Goal: Use online tool/utility: Utilize a website feature to perform a specific function

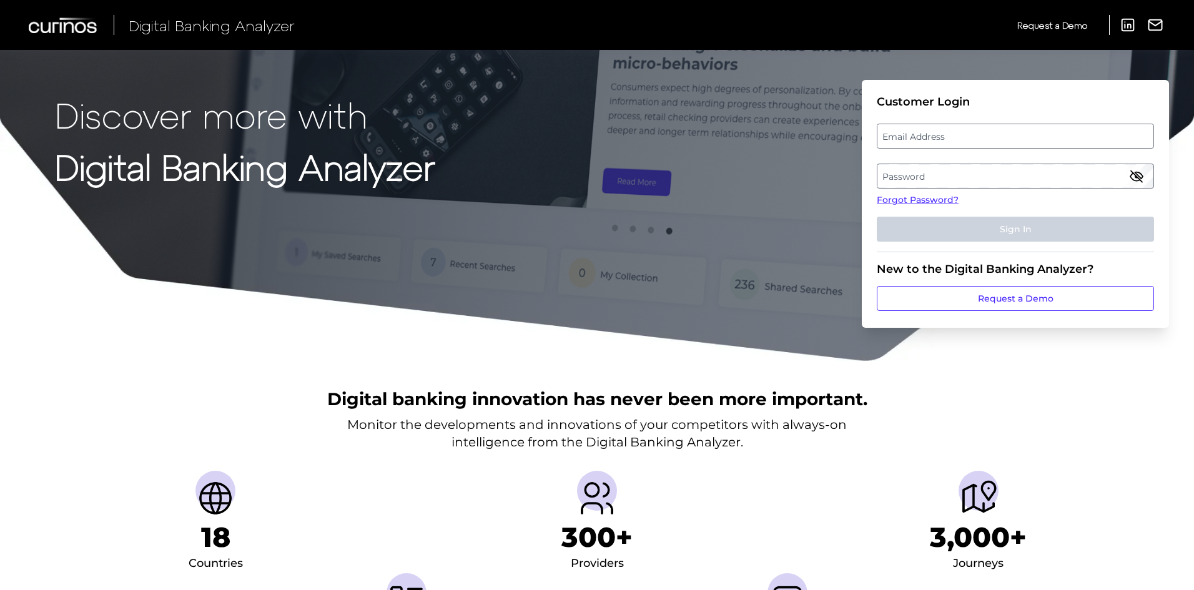
click at [955, 140] on label "Email Address" at bounding box center [1015, 136] width 275 height 22
click at [955, 140] on input "email" at bounding box center [1015, 136] width 277 height 25
type input "[EMAIL_ADDRESS][PERSON_NAME][DOMAIN_NAME]"
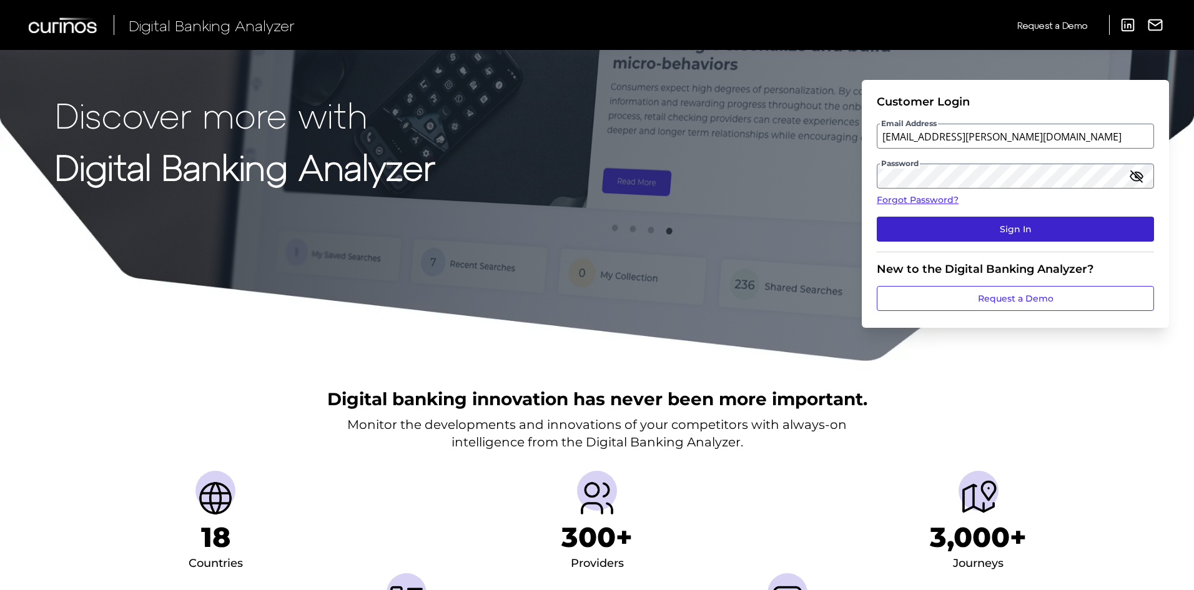
click at [1005, 235] on button "Sign In" at bounding box center [1015, 229] width 277 height 25
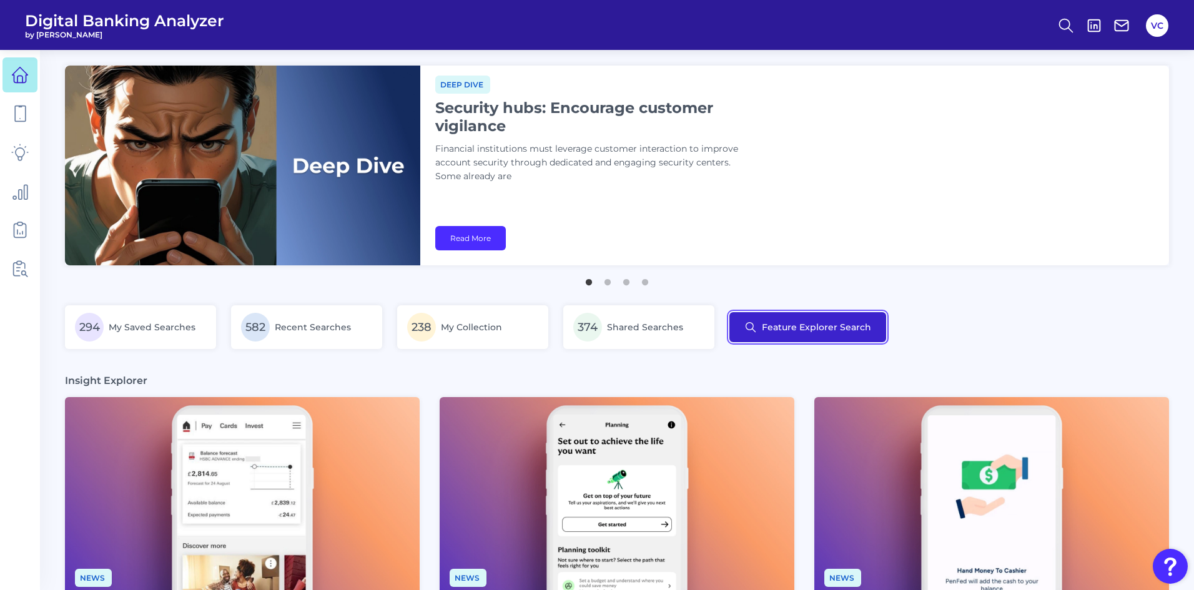
click at [788, 317] on button "Feature Explorer Search" at bounding box center [808, 327] width 157 height 30
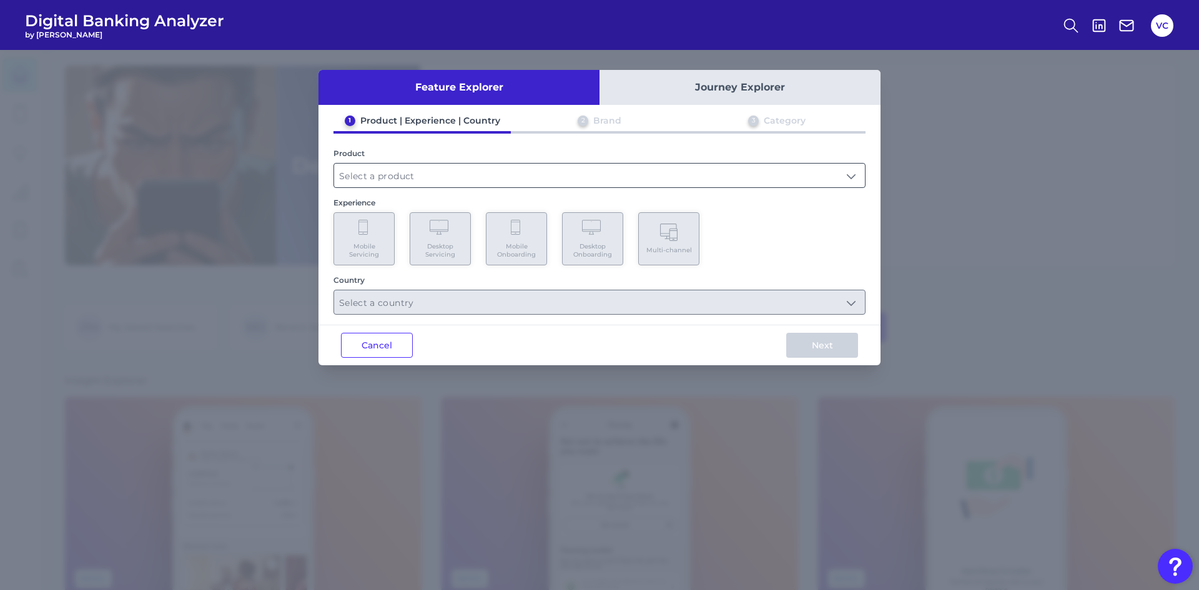
click at [367, 177] on input "text" at bounding box center [599, 176] width 531 height 24
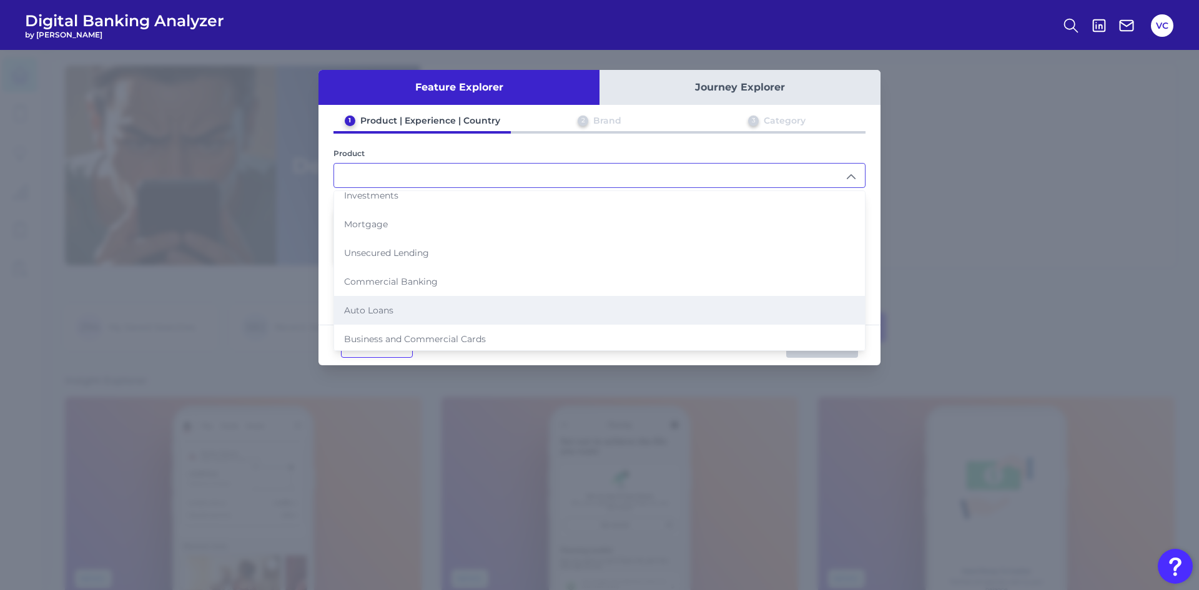
scroll to position [128, 0]
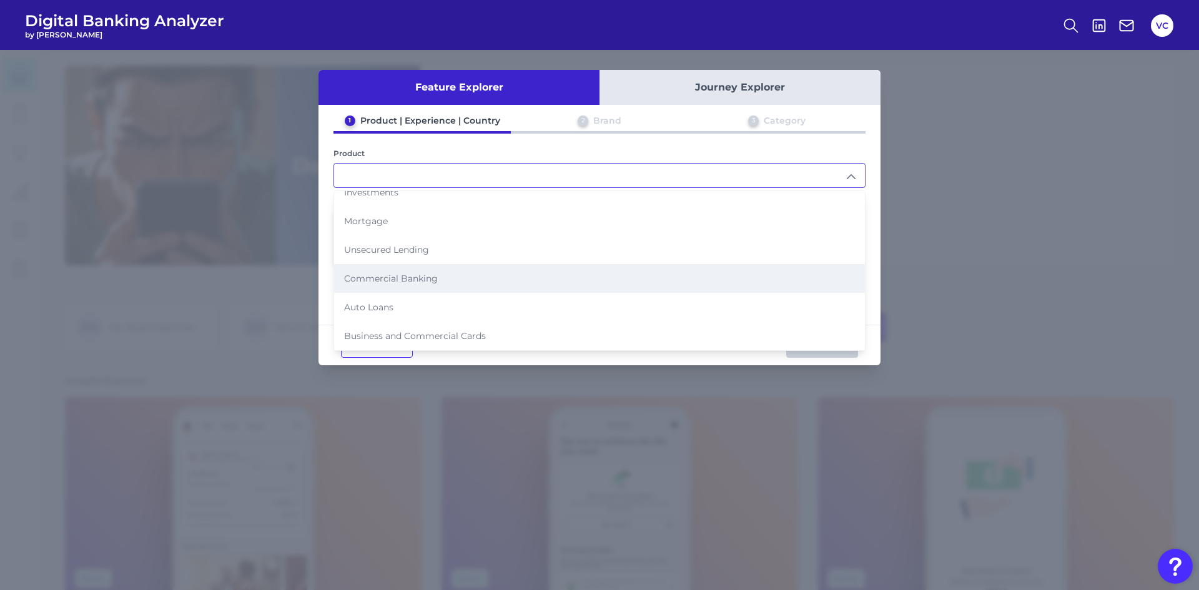
click at [402, 284] on li "Commercial Banking" at bounding box center [599, 278] width 531 height 29
type input "Commercial Banking"
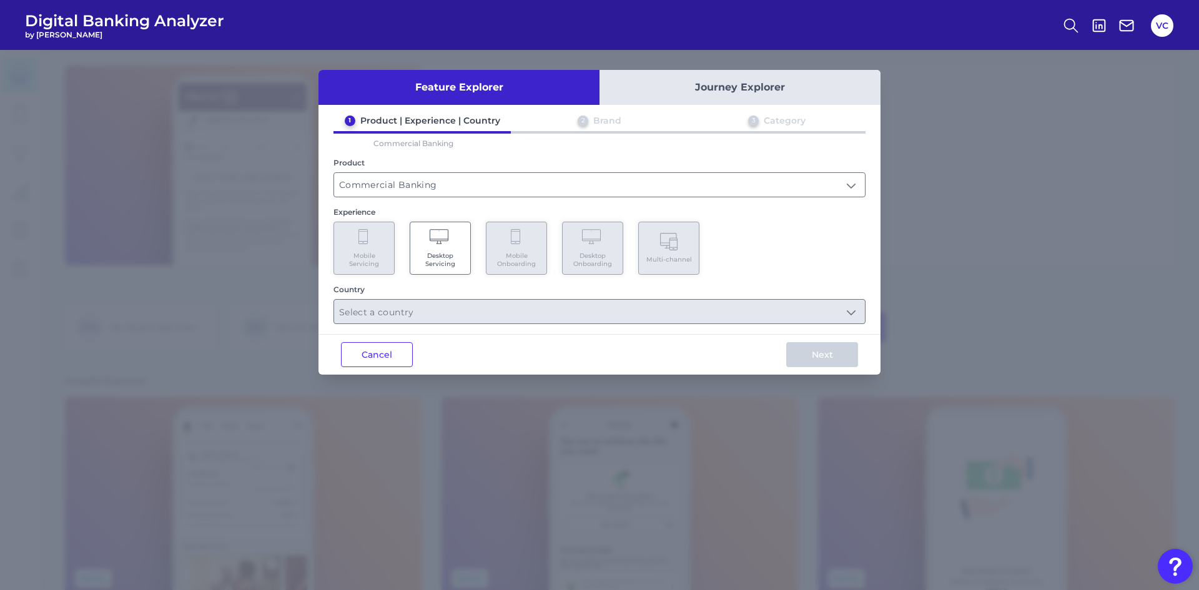
click at [444, 267] on span "Desktop Servicing" at bounding box center [440, 260] width 47 height 16
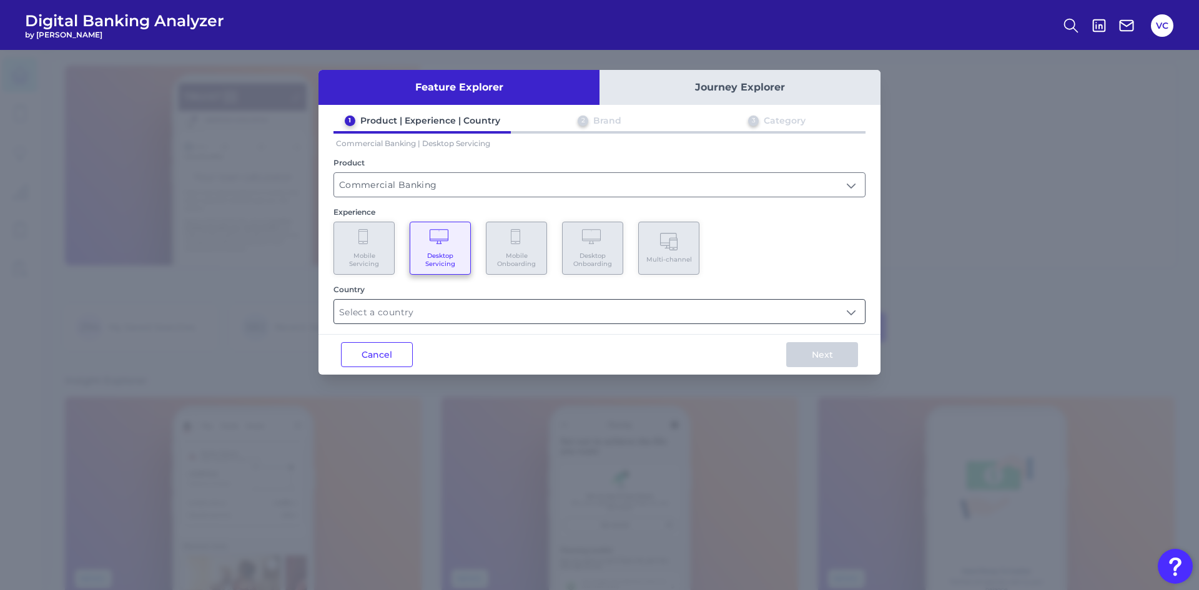
click at [492, 307] on input "text" at bounding box center [599, 312] width 531 height 24
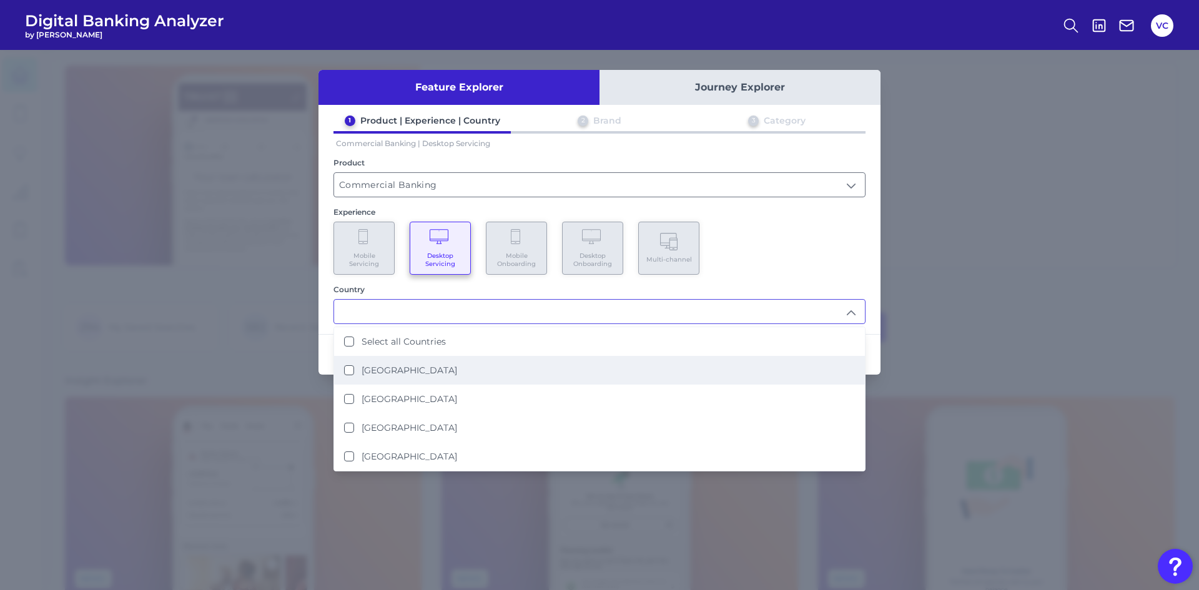
click at [350, 370] on States "[GEOGRAPHIC_DATA]" at bounding box center [349, 370] width 10 height 10
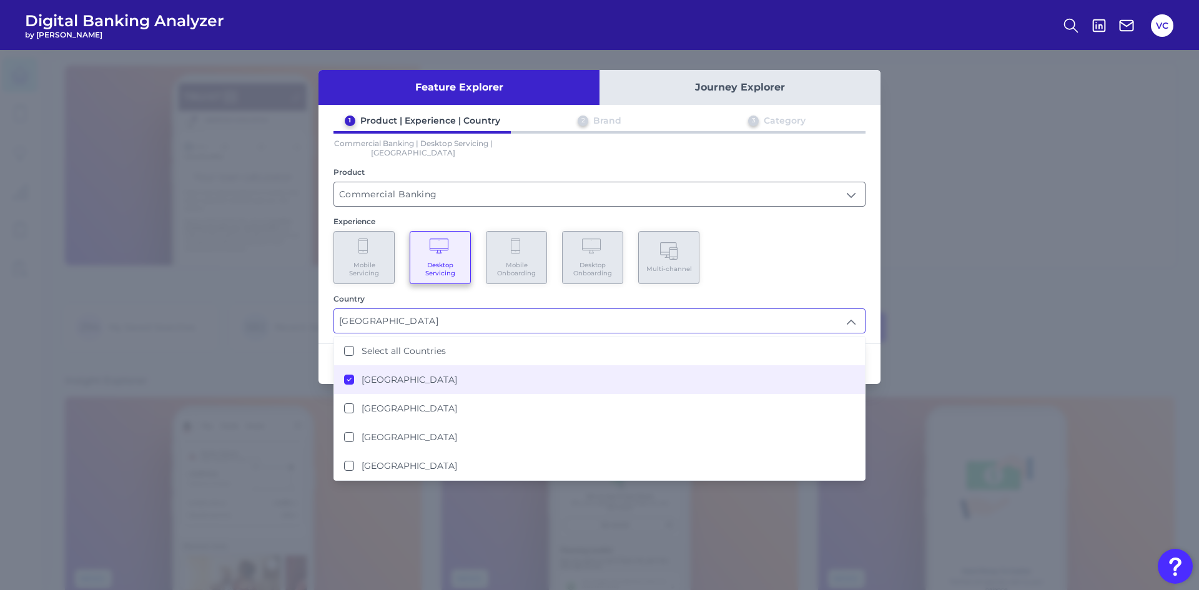
type input "[GEOGRAPHIC_DATA]"
click at [954, 354] on div "Feature Explorer Journey Explorer 1 Product | Experience | Country 2 Brand 3 Ca…" at bounding box center [599, 320] width 1199 height 540
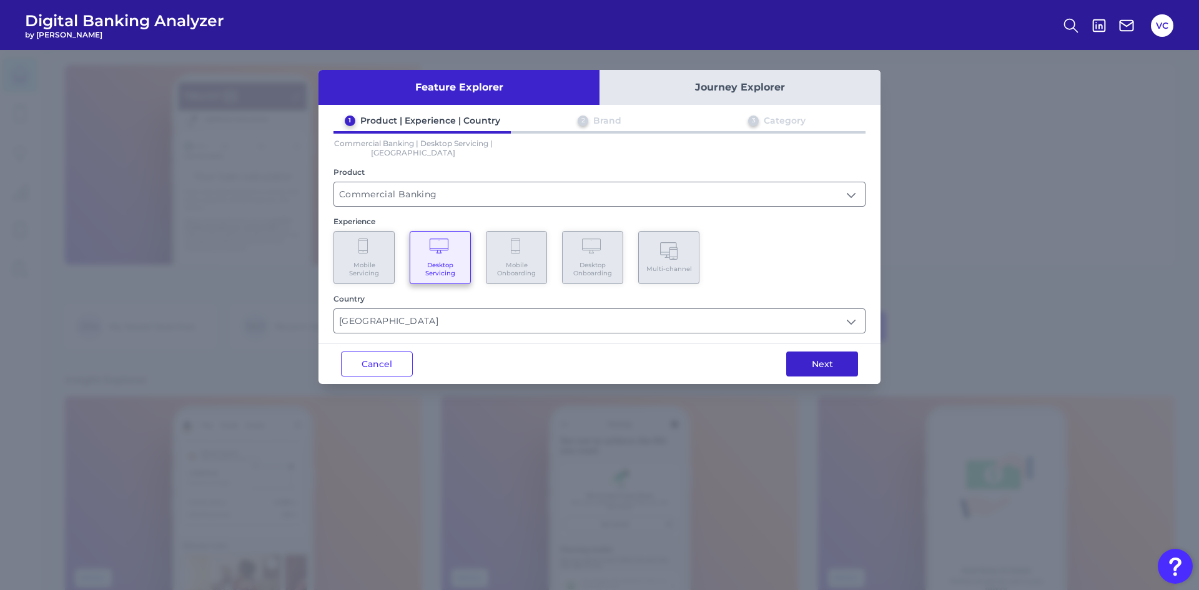
click at [825, 361] on button "Next" at bounding box center [822, 364] width 72 height 25
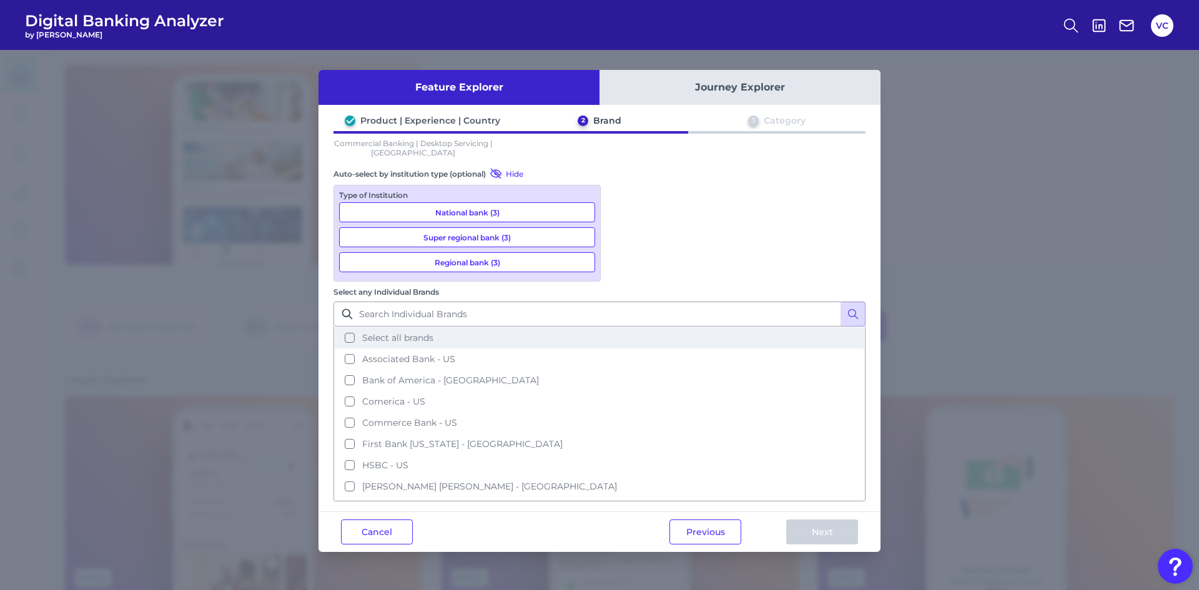
click at [624, 327] on button "Select all brands" at bounding box center [600, 337] width 530 height 21
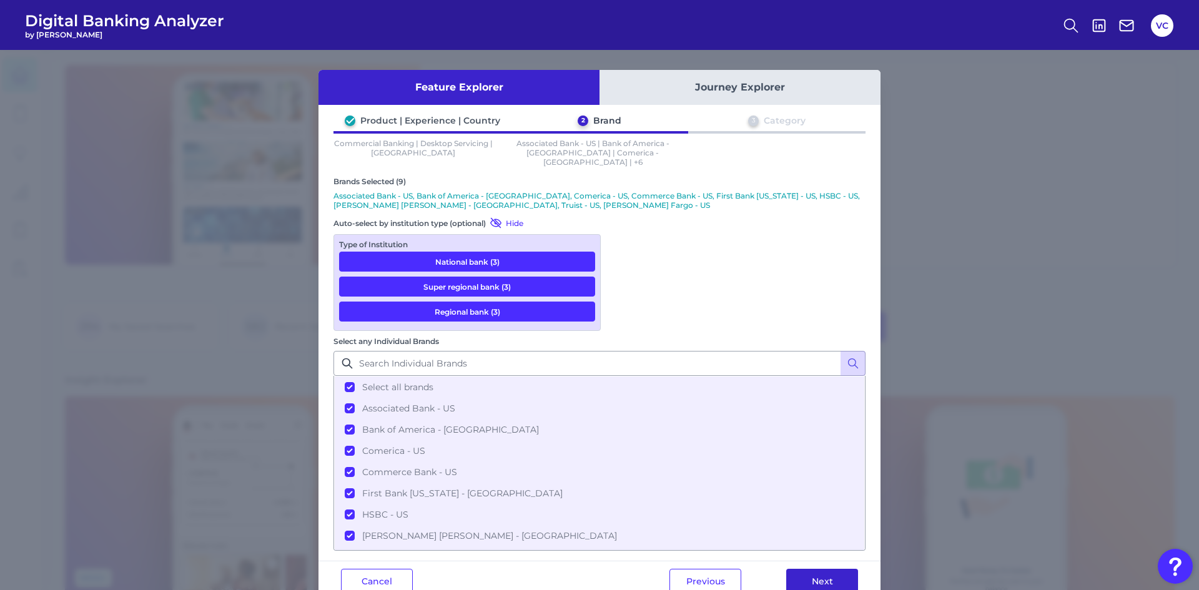
click at [820, 569] on button "Next" at bounding box center [822, 581] width 72 height 25
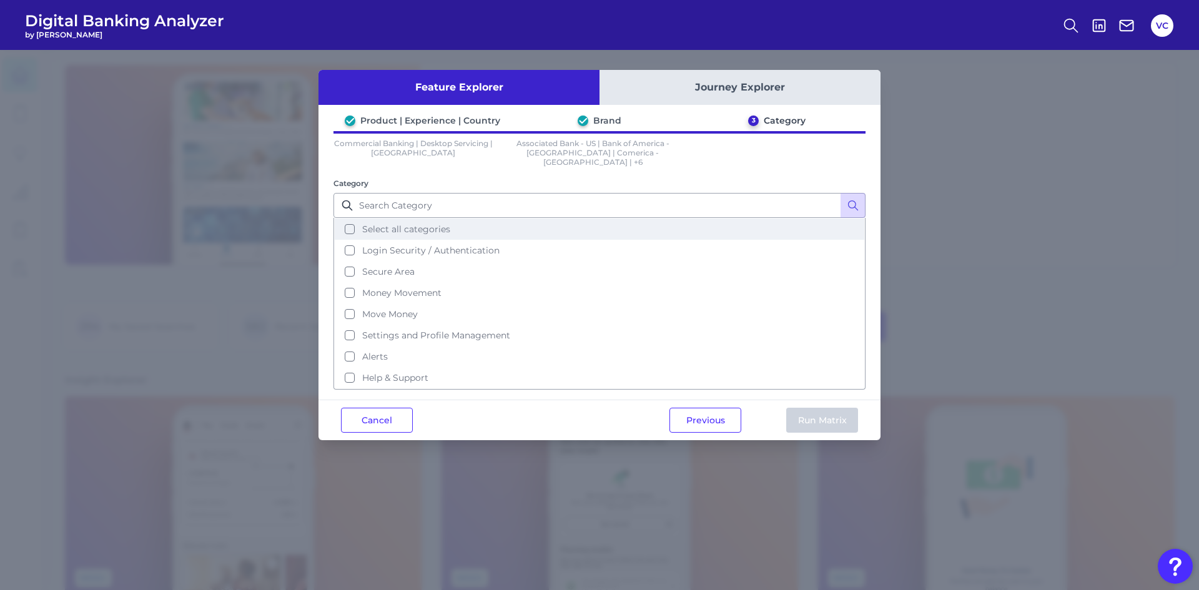
click at [352, 220] on button "Select all categories" at bounding box center [600, 229] width 530 height 21
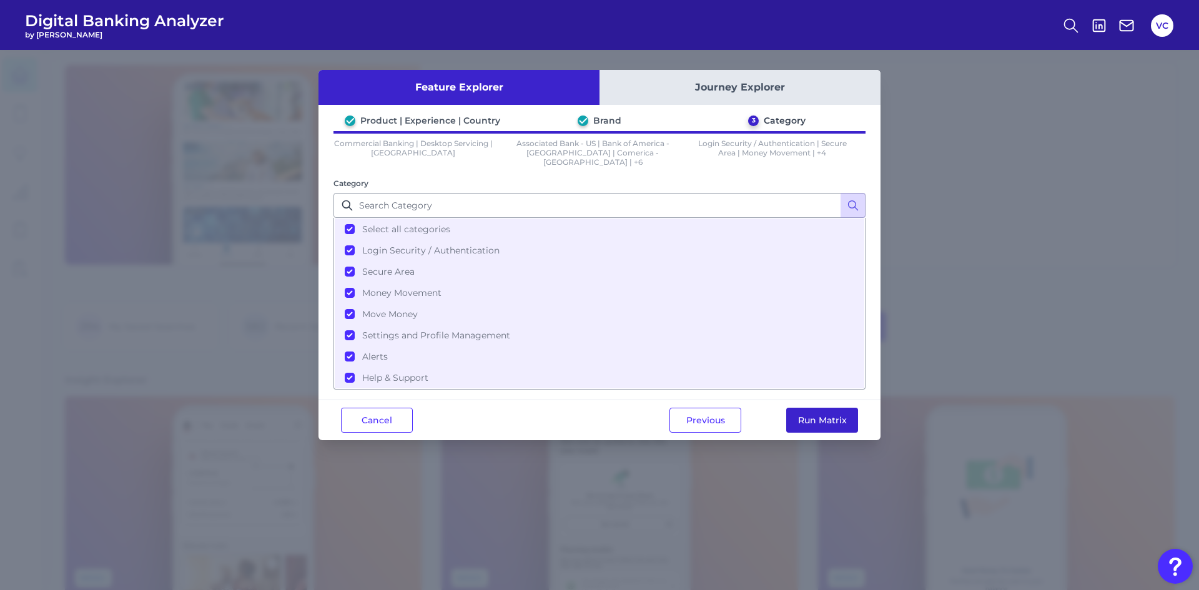
click at [823, 418] on button "Run Matrix" at bounding box center [822, 420] width 72 height 25
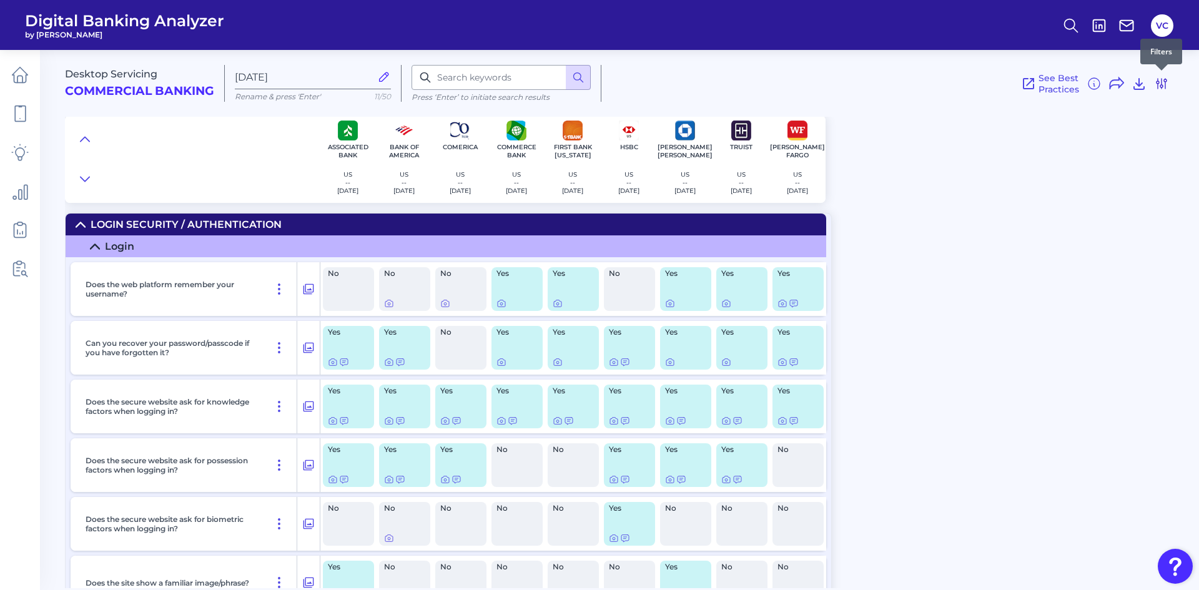
click at [1164, 78] on icon at bounding box center [1161, 83] width 15 height 15
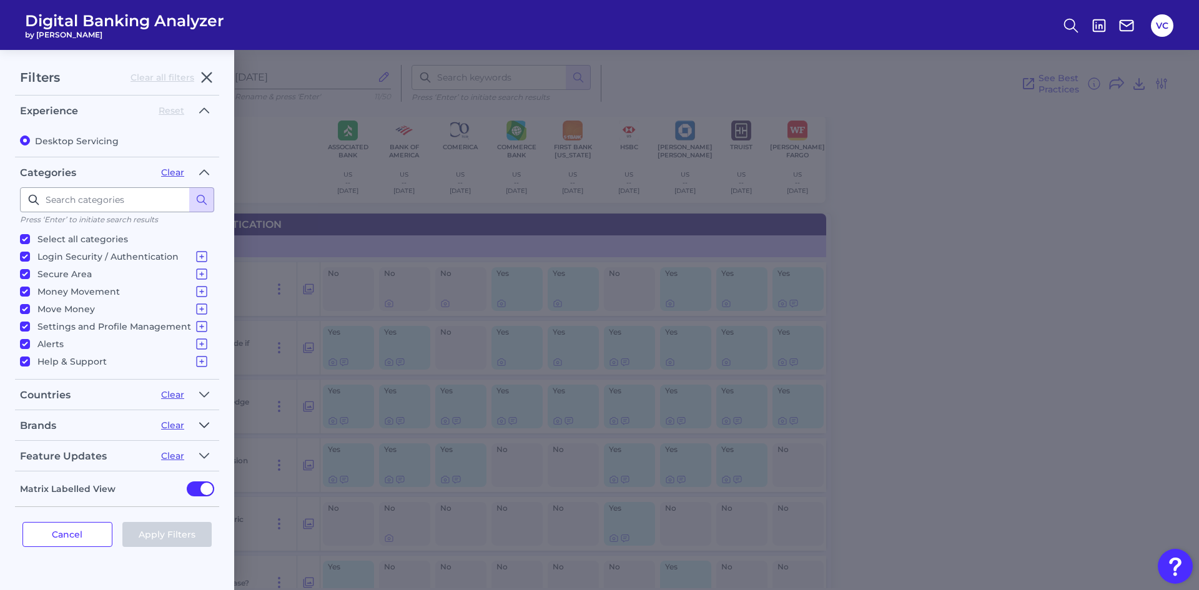
click at [206, 427] on icon "button" at bounding box center [204, 425] width 10 height 15
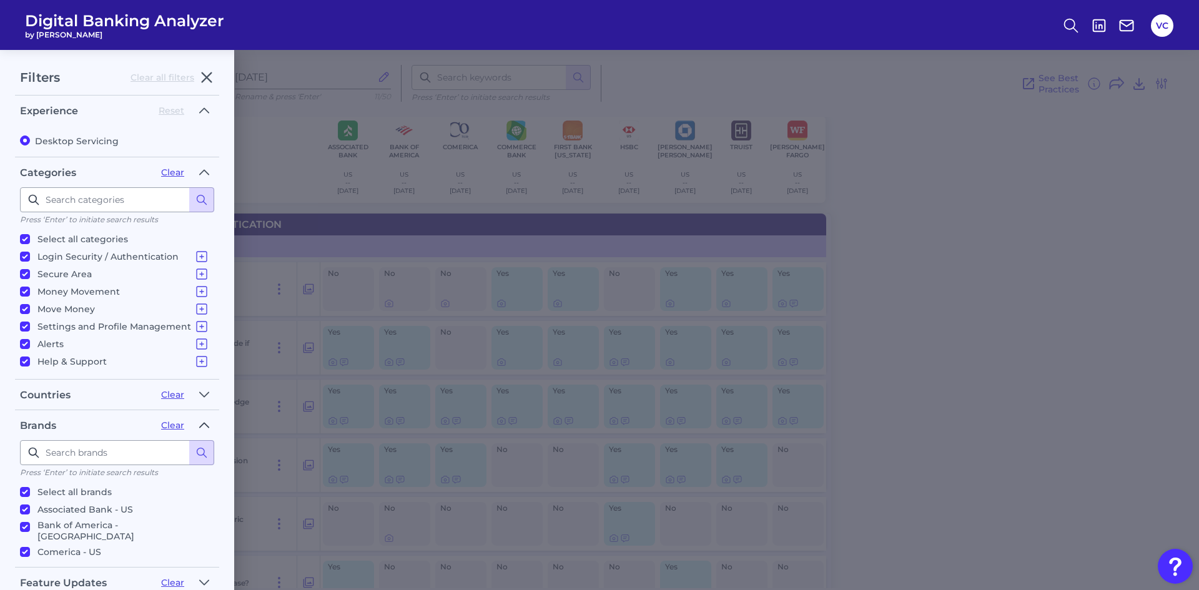
click at [204, 428] on icon "button" at bounding box center [204, 425] width 10 height 15
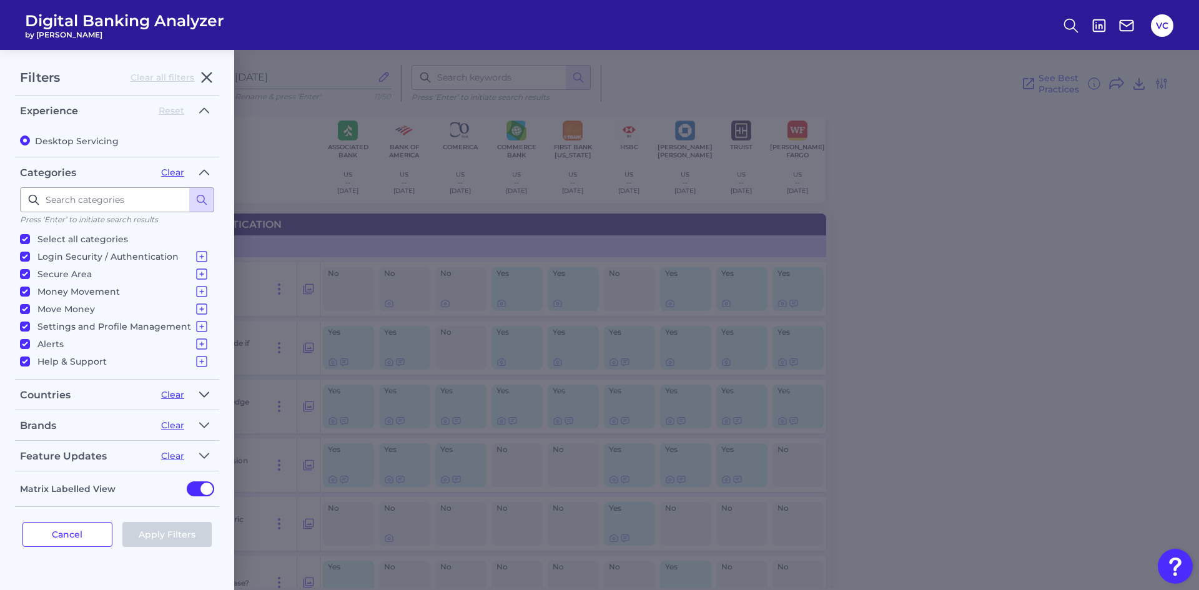
click at [203, 395] on icon "button" at bounding box center [204, 394] width 9 height 4
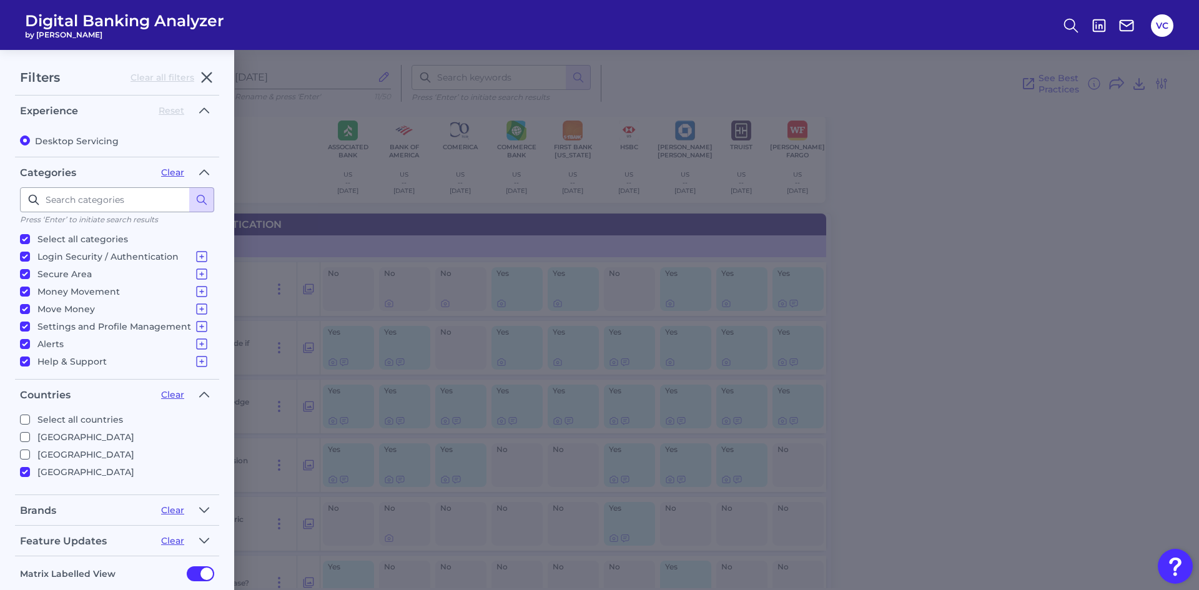
click at [25, 456] on input "[GEOGRAPHIC_DATA]" at bounding box center [25, 455] width 10 height 10
checkbox input "true"
click at [26, 431] on label "[GEOGRAPHIC_DATA]" at bounding box center [114, 437] width 189 height 15
click at [26, 432] on input "[GEOGRAPHIC_DATA]" at bounding box center [25, 437] width 10 height 10
checkbox input "true"
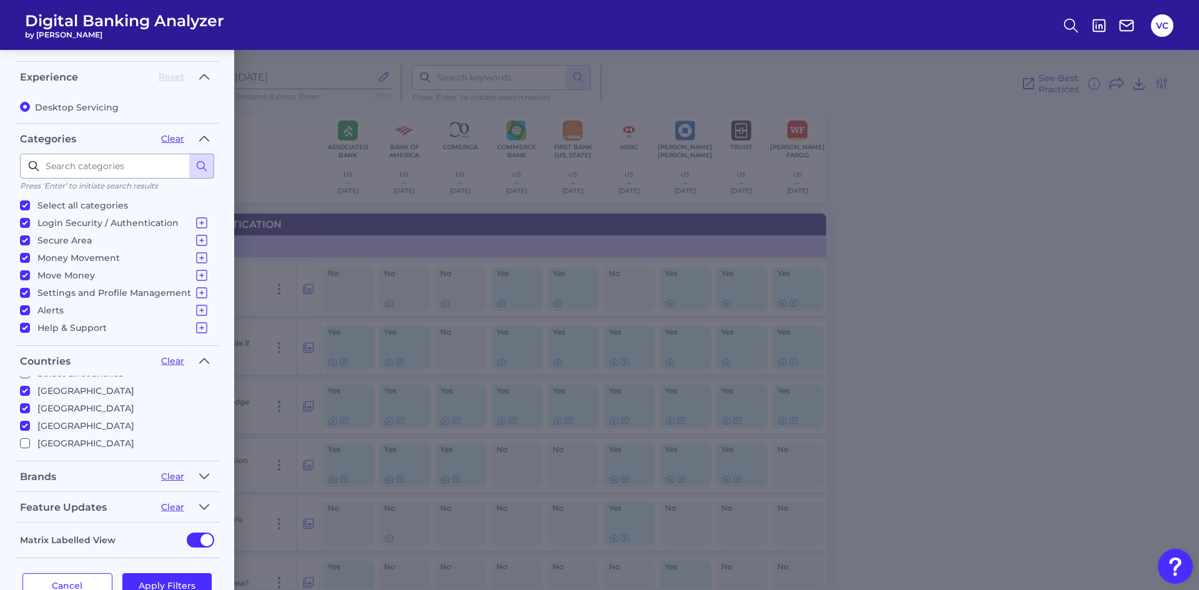
scroll to position [67, 0]
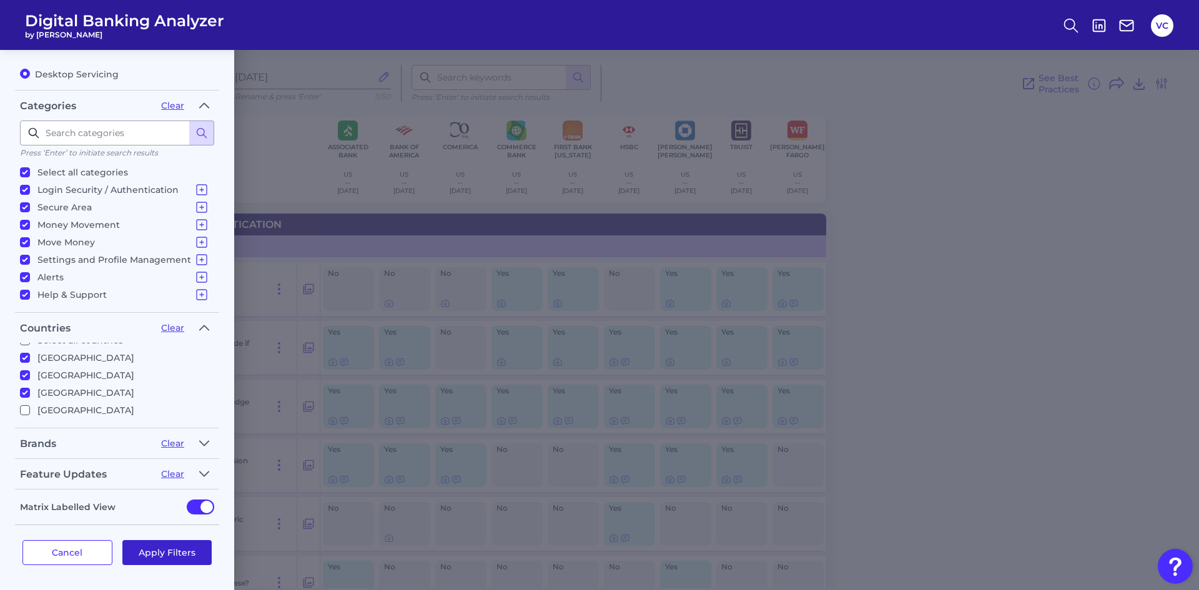
click at [191, 549] on button "Apply Filters" at bounding box center [167, 552] width 90 height 25
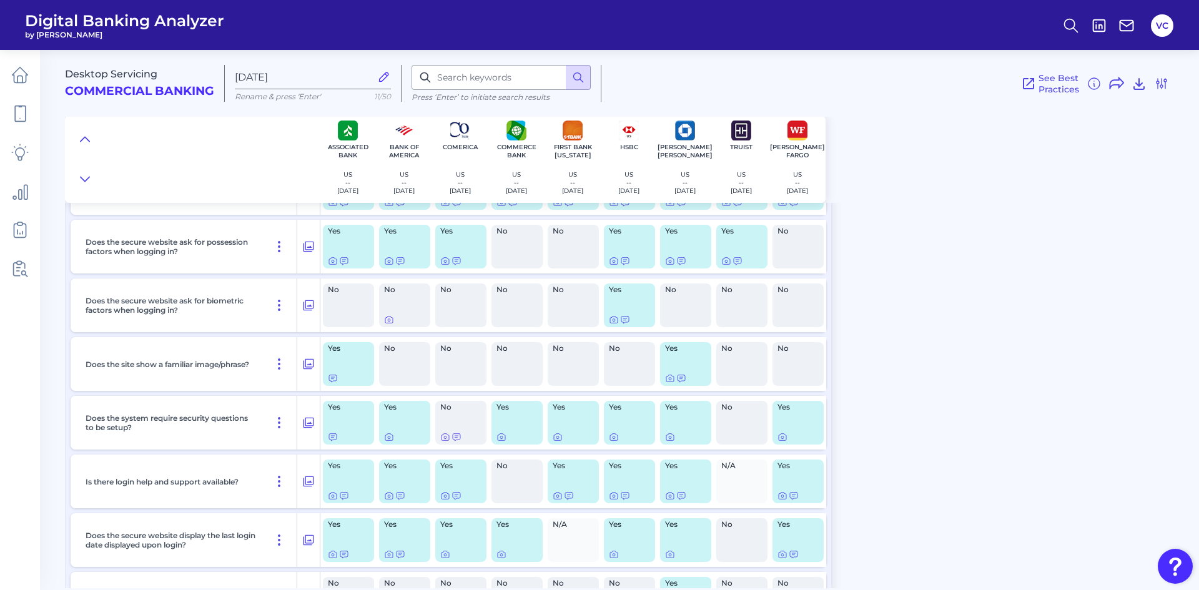
scroll to position [250, 0]
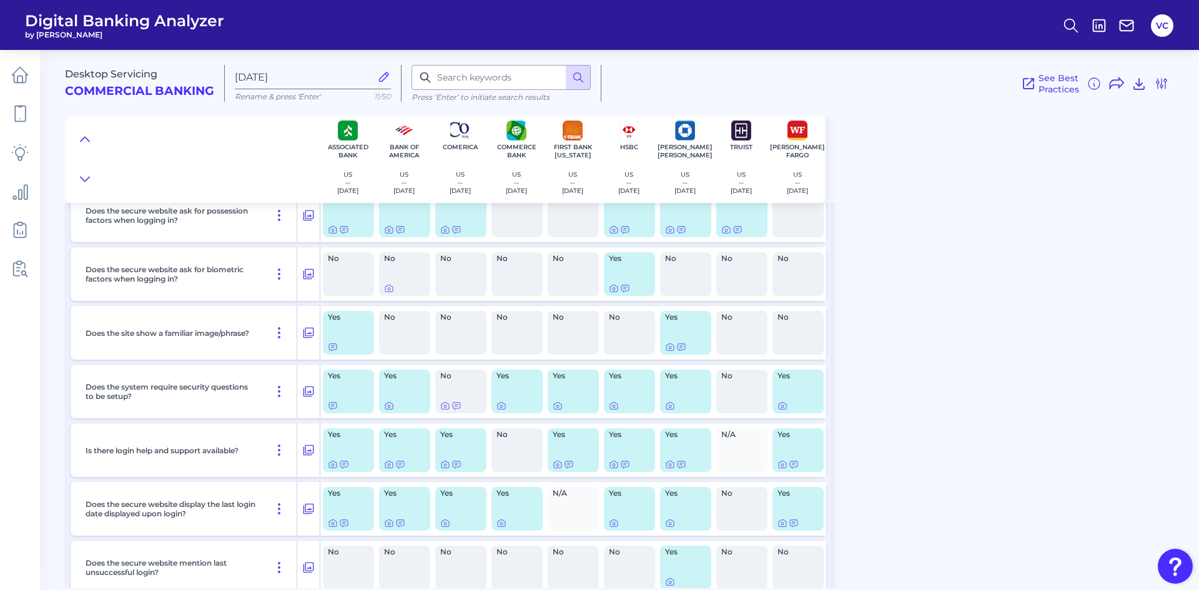
click at [1170, 86] on div "Desktop Servicing Commercial Banking [DATE] Rename & press 'Enter' 11/50 Press …" at bounding box center [629, 78] width 1129 height 77
click at [1154, 68] on div "See Best Practices Filters Clear all filters Experience Reset Desktop Servicing…" at bounding box center [886, 83] width 568 height 37
click at [1156, 84] on icon at bounding box center [1161, 83] width 15 height 15
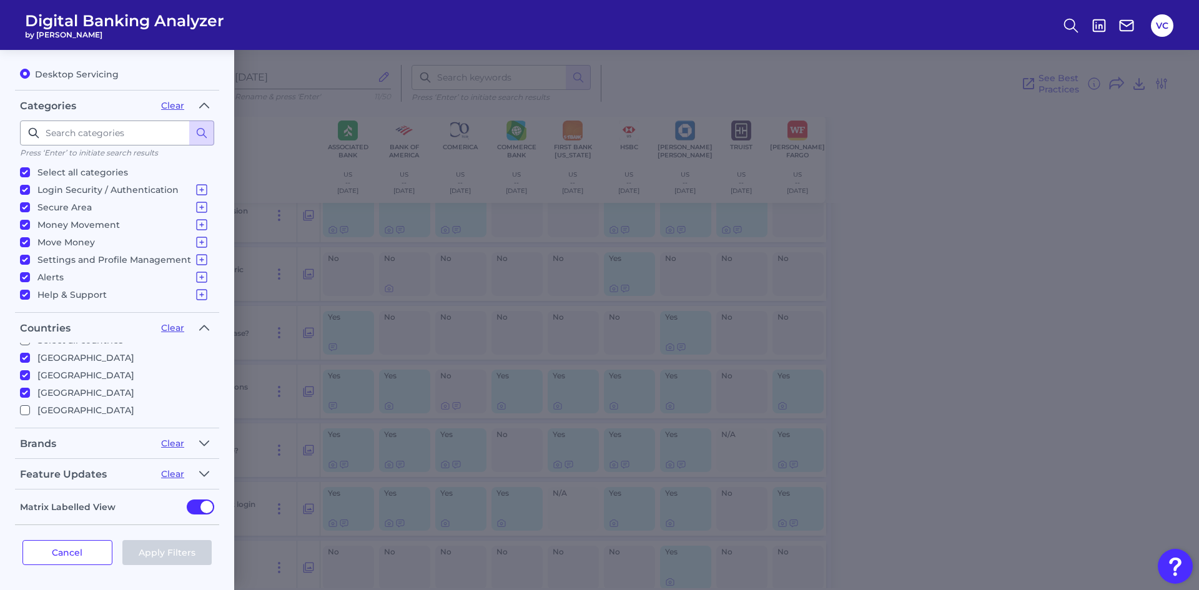
click at [23, 413] on input "[GEOGRAPHIC_DATA]" at bounding box center [25, 410] width 10 height 10
checkbox input "true"
click at [157, 552] on button "Apply Filters" at bounding box center [167, 552] width 90 height 25
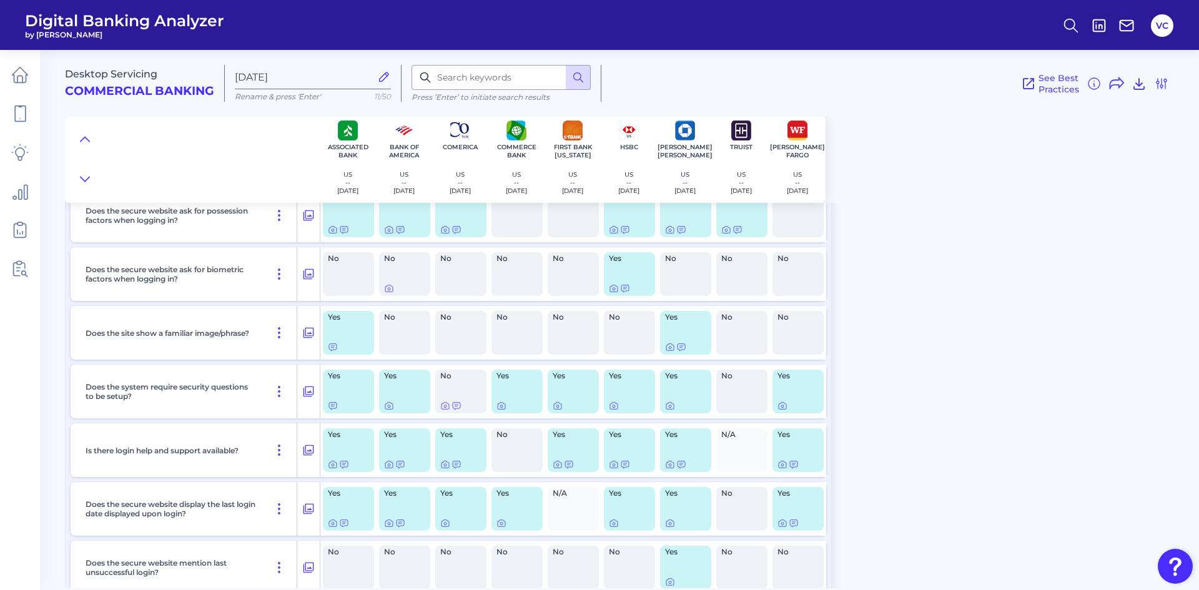
scroll to position [0, 0]
click at [23, 79] on icon at bounding box center [19, 74] width 17 height 17
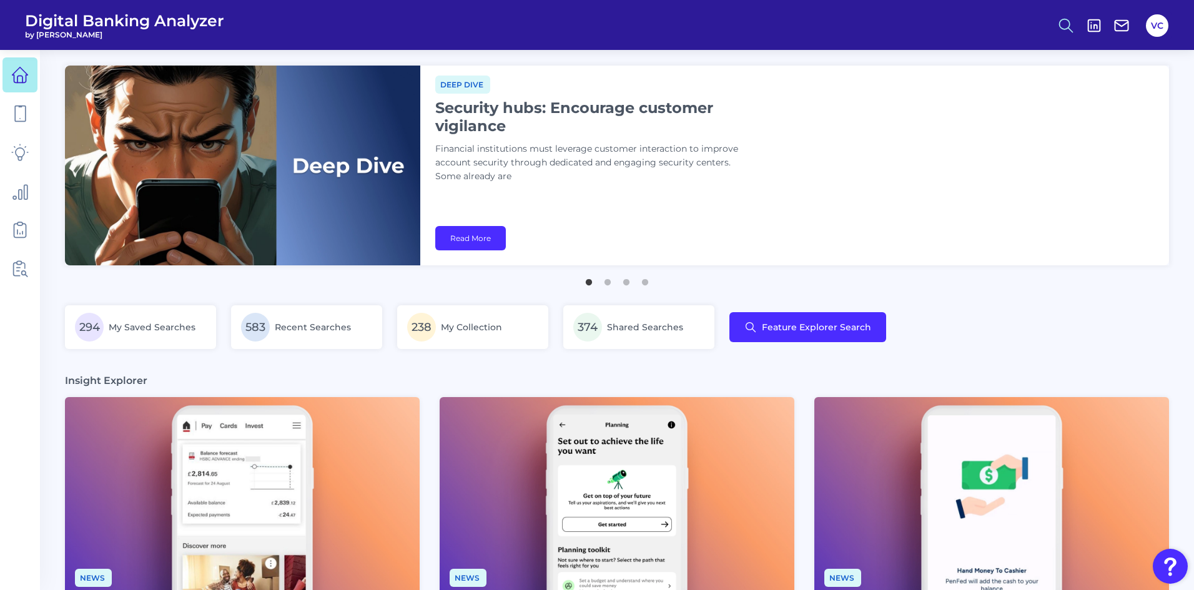
click at [1059, 20] on icon at bounding box center [1065, 25] width 17 height 17
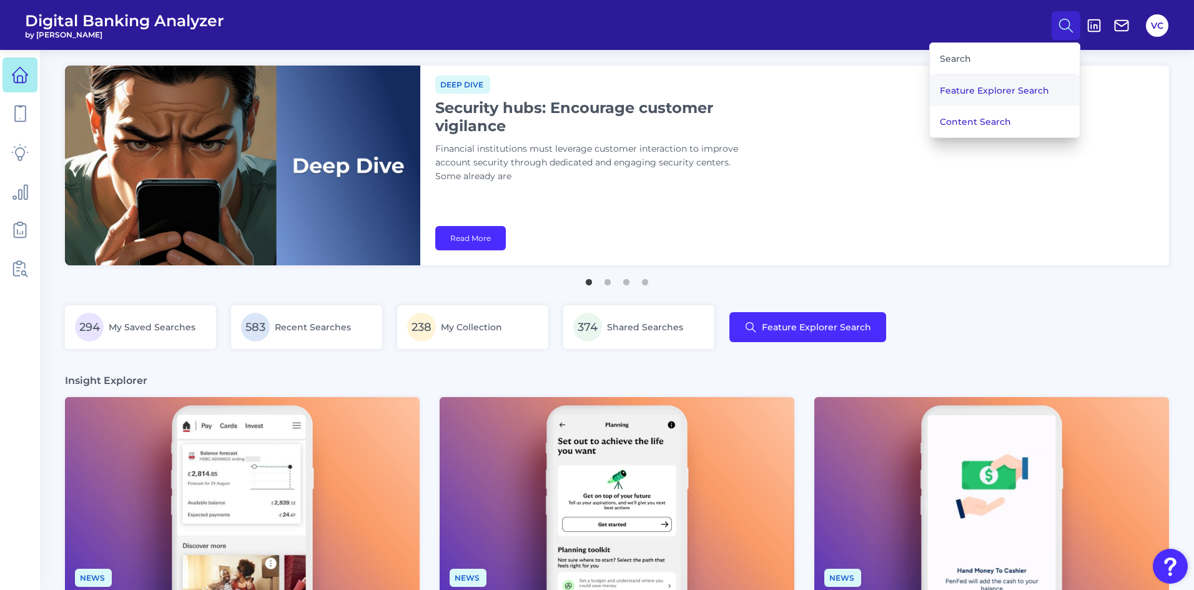
click at [998, 89] on button "Feature Explorer Search" at bounding box center [1005, 90] width 150 height 31
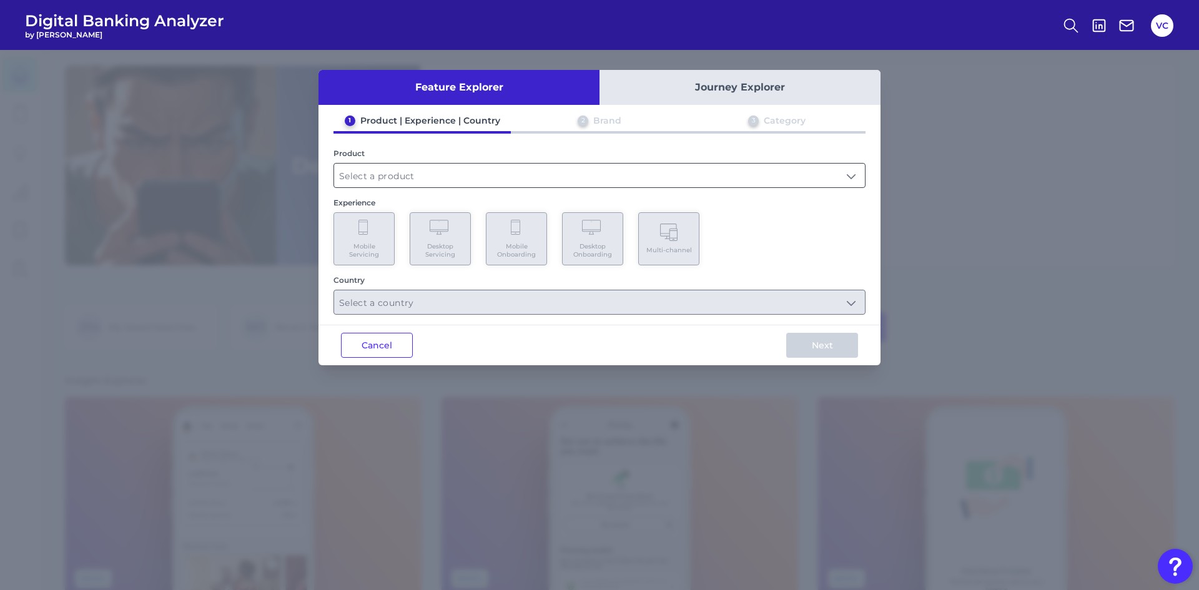
click at [445, 177] on input "text" at bounding box center [599, 176] width 531 height 24
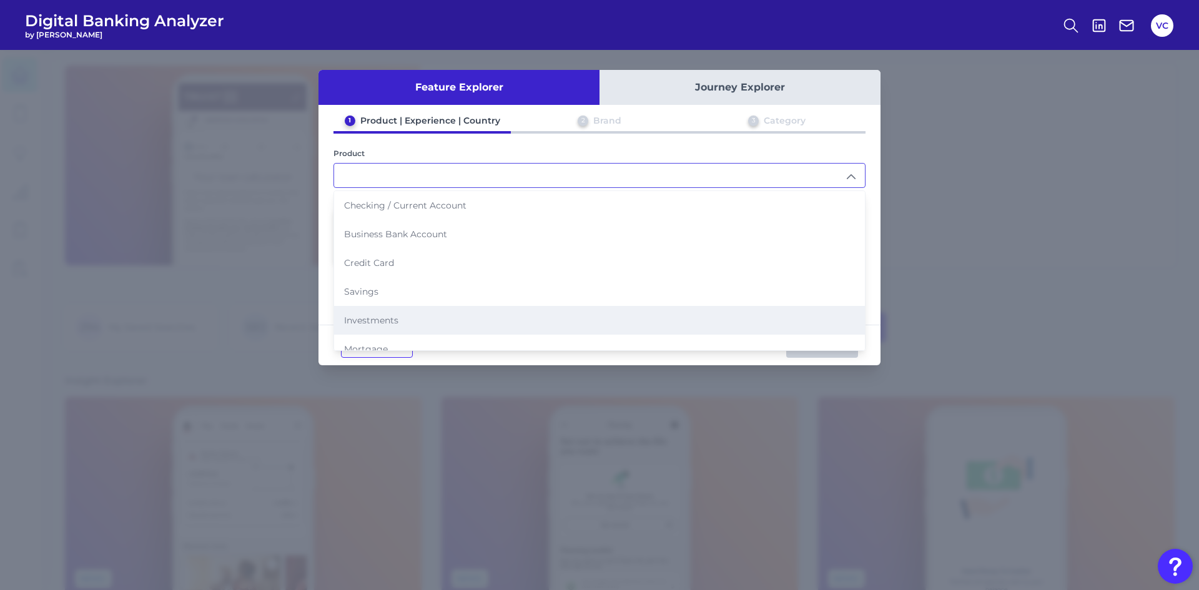
scroll to position [125, 0]
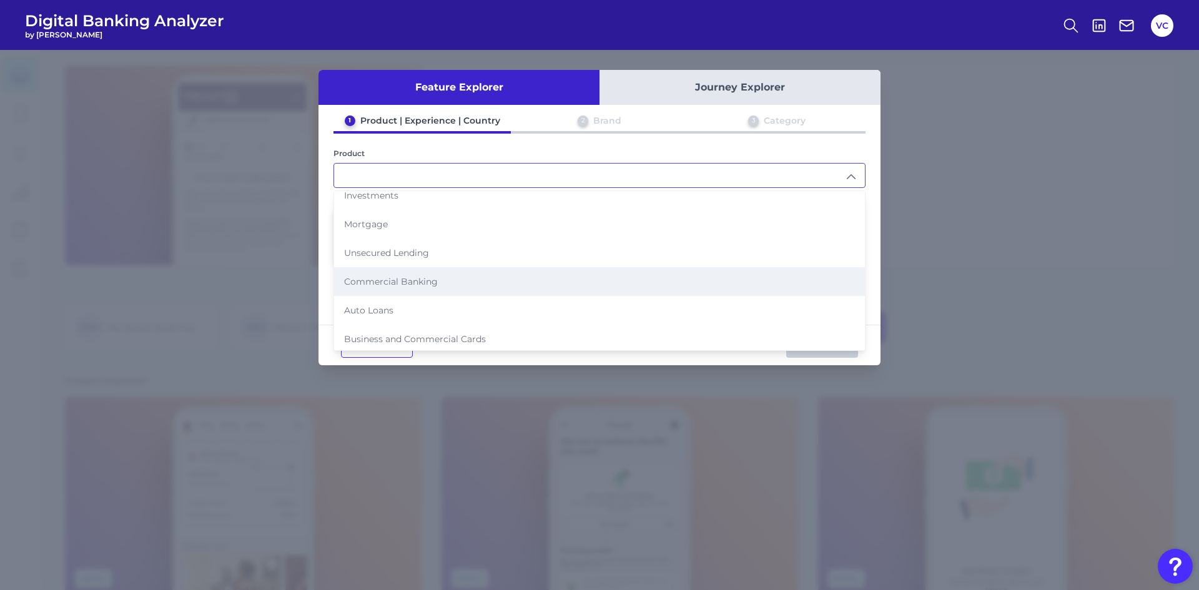
click at [405, 289] on li "Commercial Banking" at bounding box center [599, 281] width 531 height 29
type input "Commercial Banking"
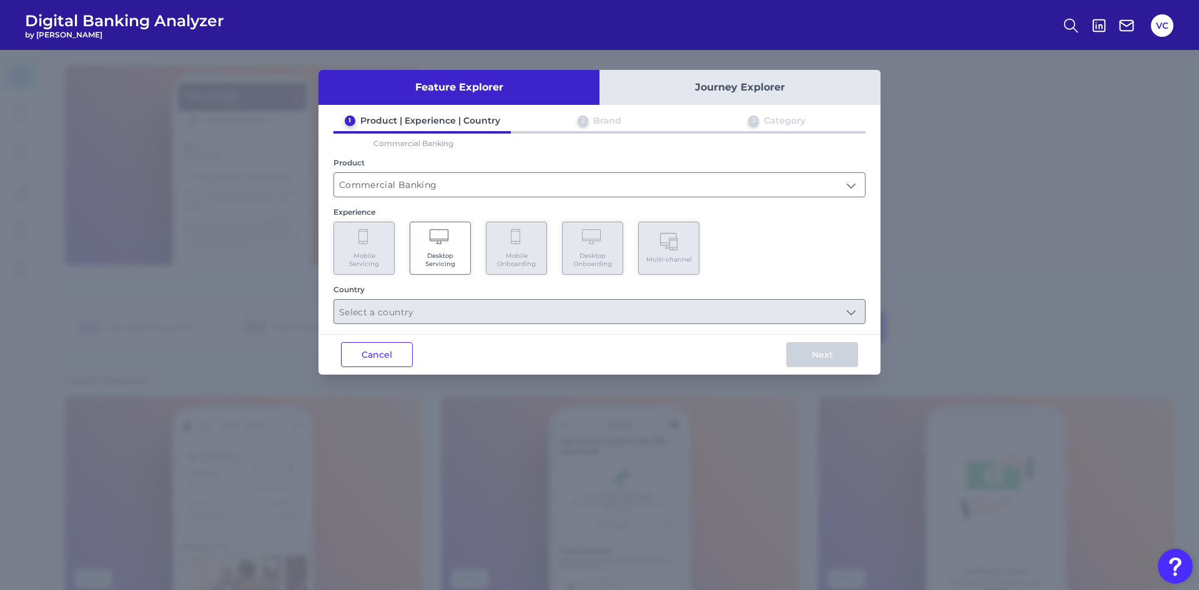
click at [433, 252] on span "Desktop Servicing" at bounding box center [440, 260] width 47 height 16
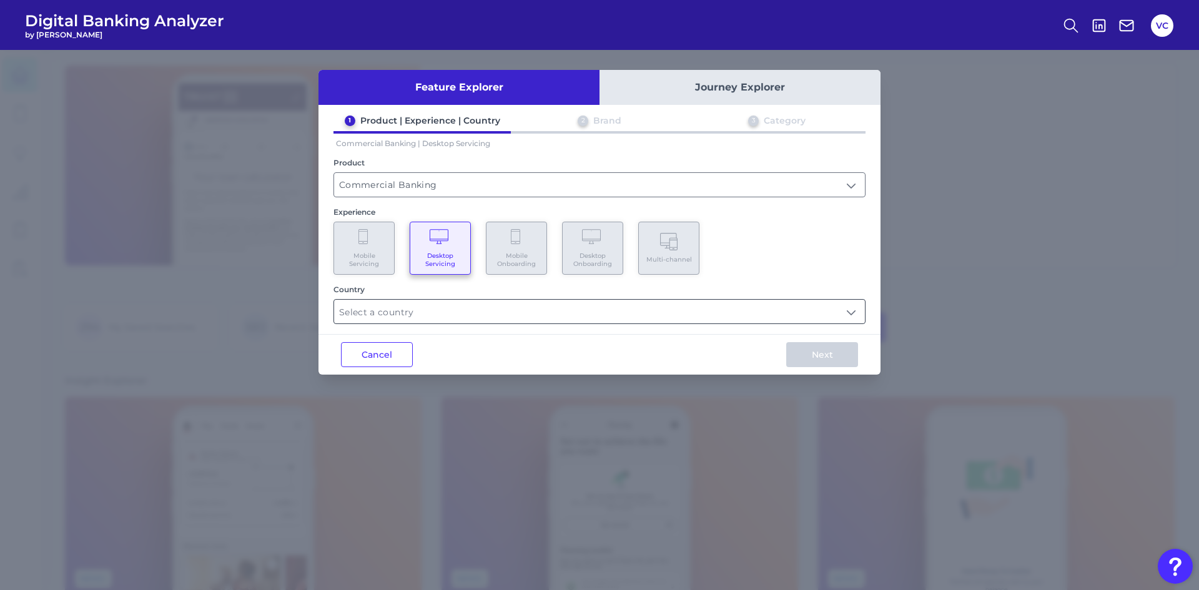
click at [427, 314] on input "text" at bounding box center [599, 312] width 531 height 24
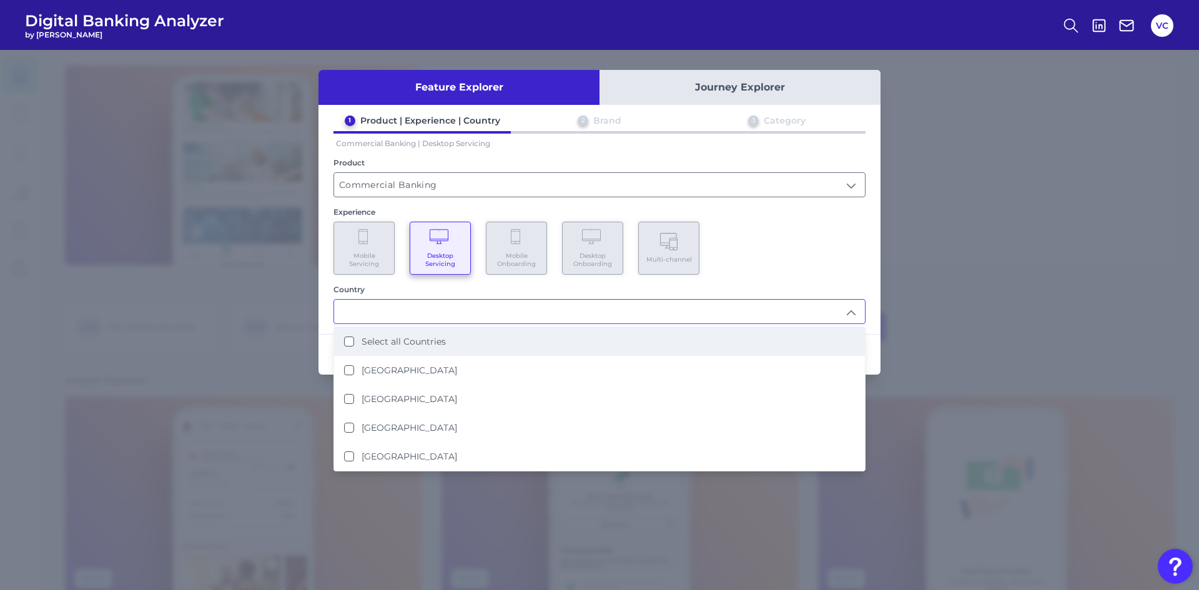
click at [347, 343] on Countries "Select all Countries" at bounding box center [349, 342] width 10 height 10
type input "Select all Countries"
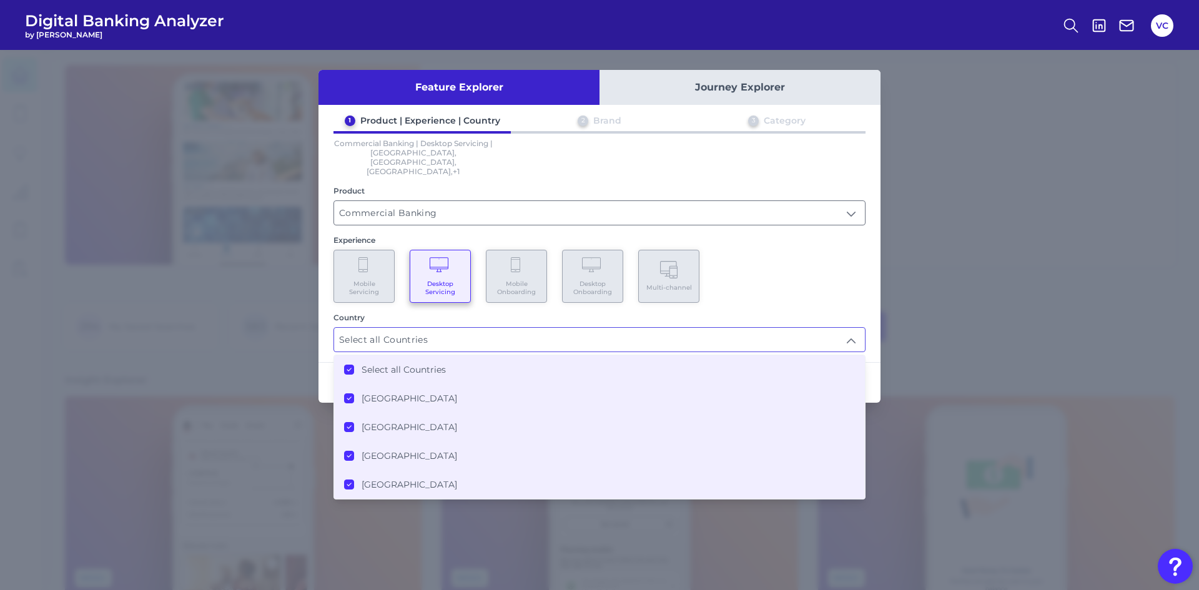
click at [816, 284] on div "Mobile Servicing Desktop Servicing Mobile Onboarding Desktop Onboarding Multi-c…" at bounding box center [600, 276] width 532 height 53
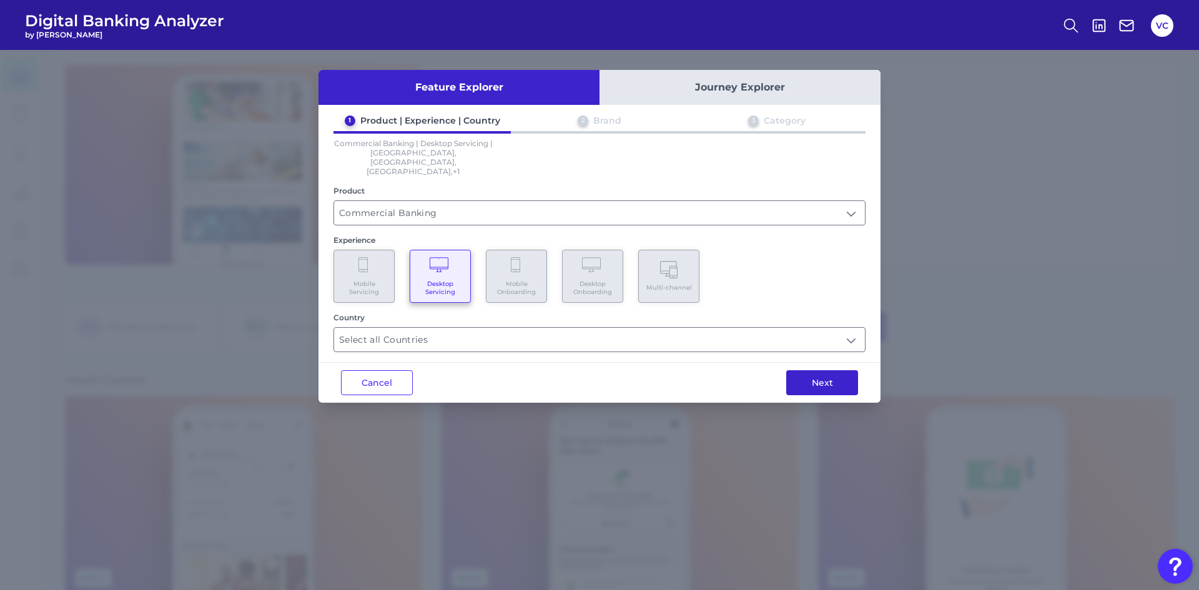
click at [832, 370] on button "Next" at bounding box center [822, 382] width 72 height 25
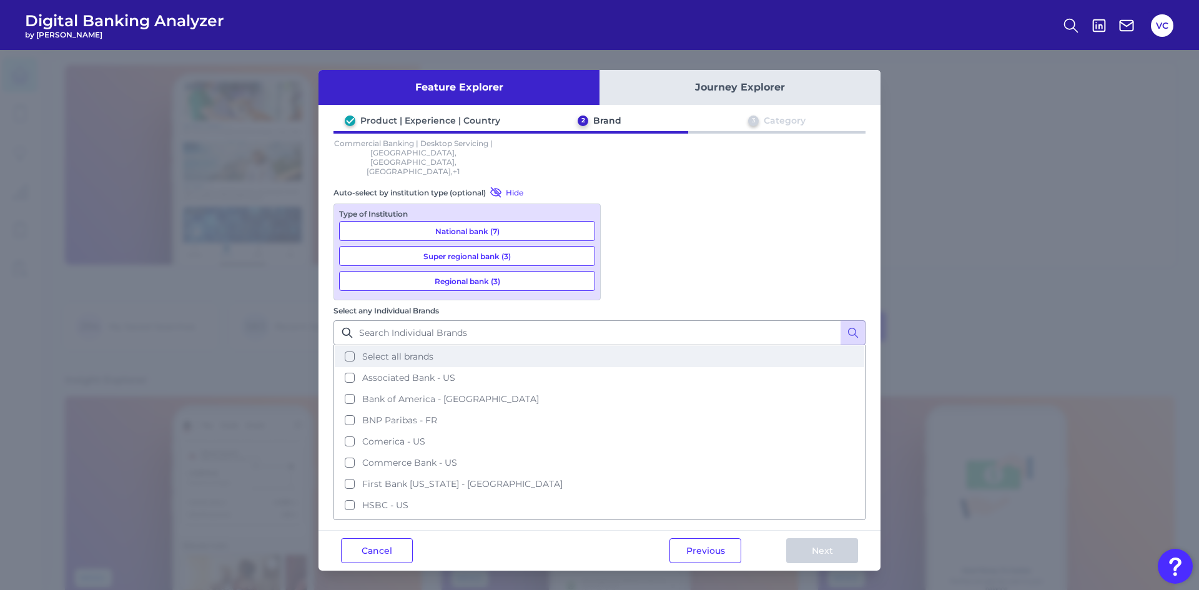
click at [623, 346] on button "Select all brands" at bounding box center [600, 356] width 530 height 21
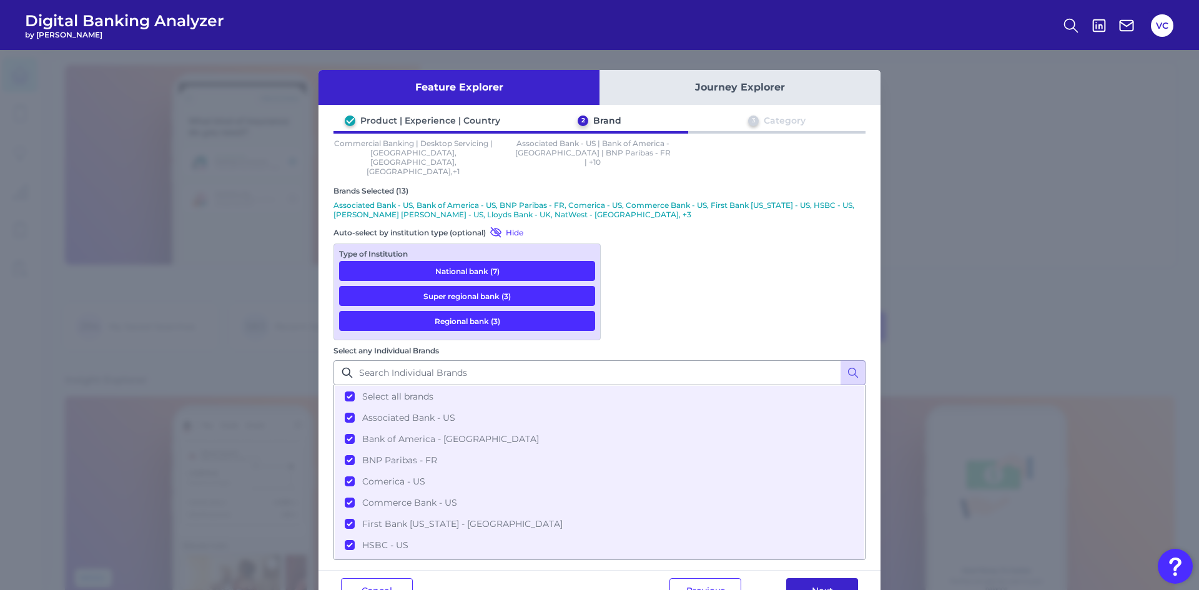
click at [811, 578] on button "Next" at bounding box center [822, 590] width 72 height 25
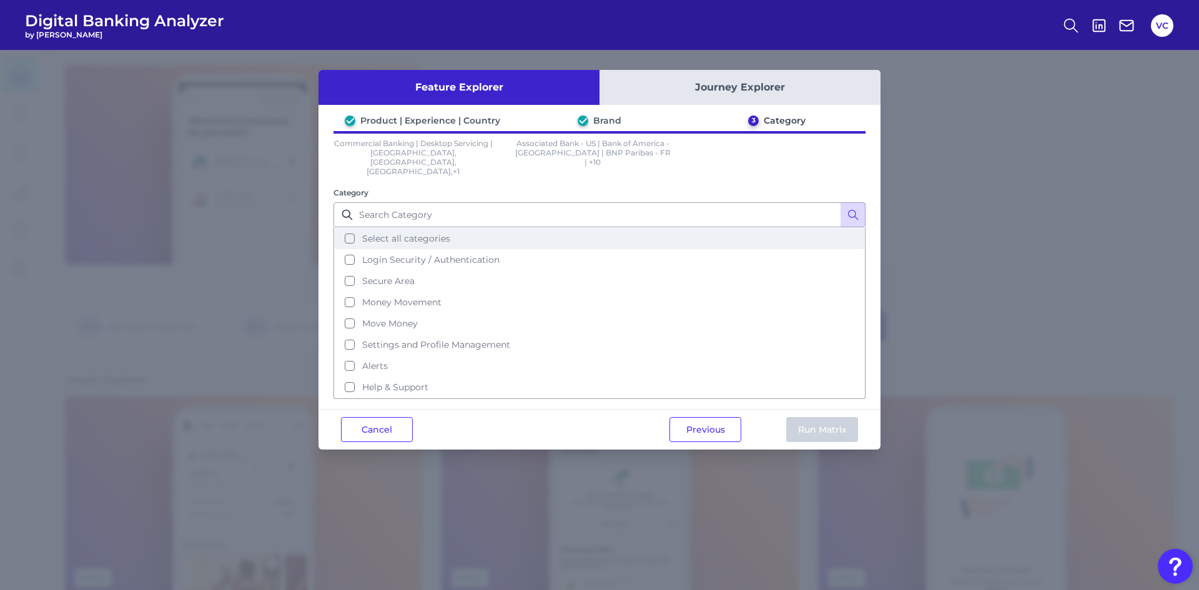
click at [347, 228] on button "Select all categories" at bounding box center [600, 238] width 530 height 21
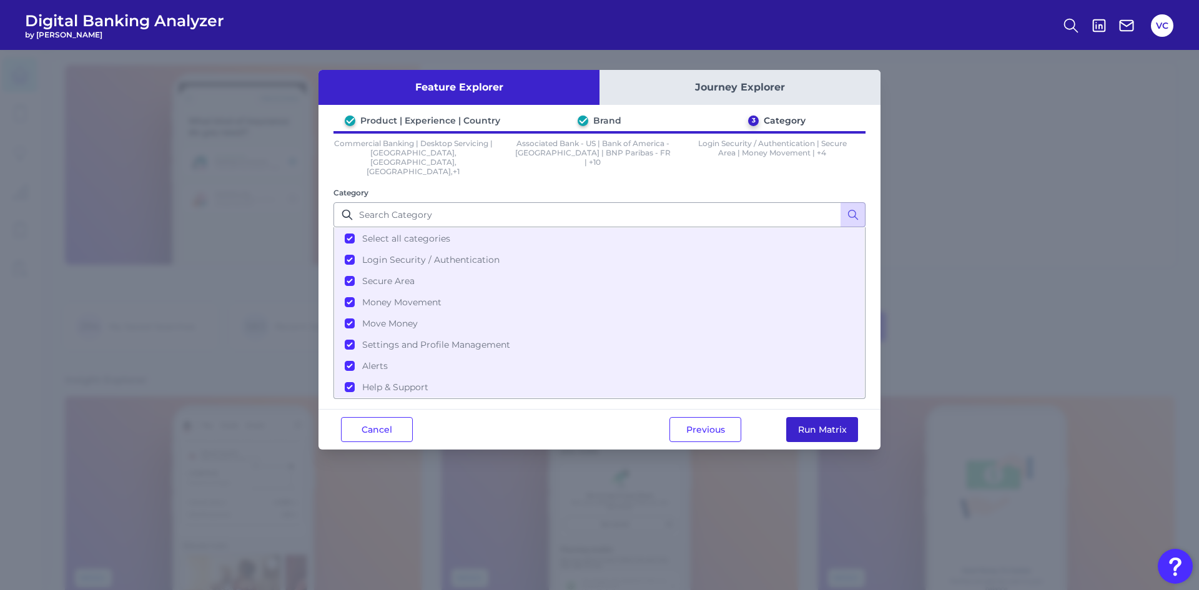
click at [831, 417] on button "Run Matrix" at bounding box center [822, 429] width 72 height 25
